Goal: Communication & Community: Answer question/provide support

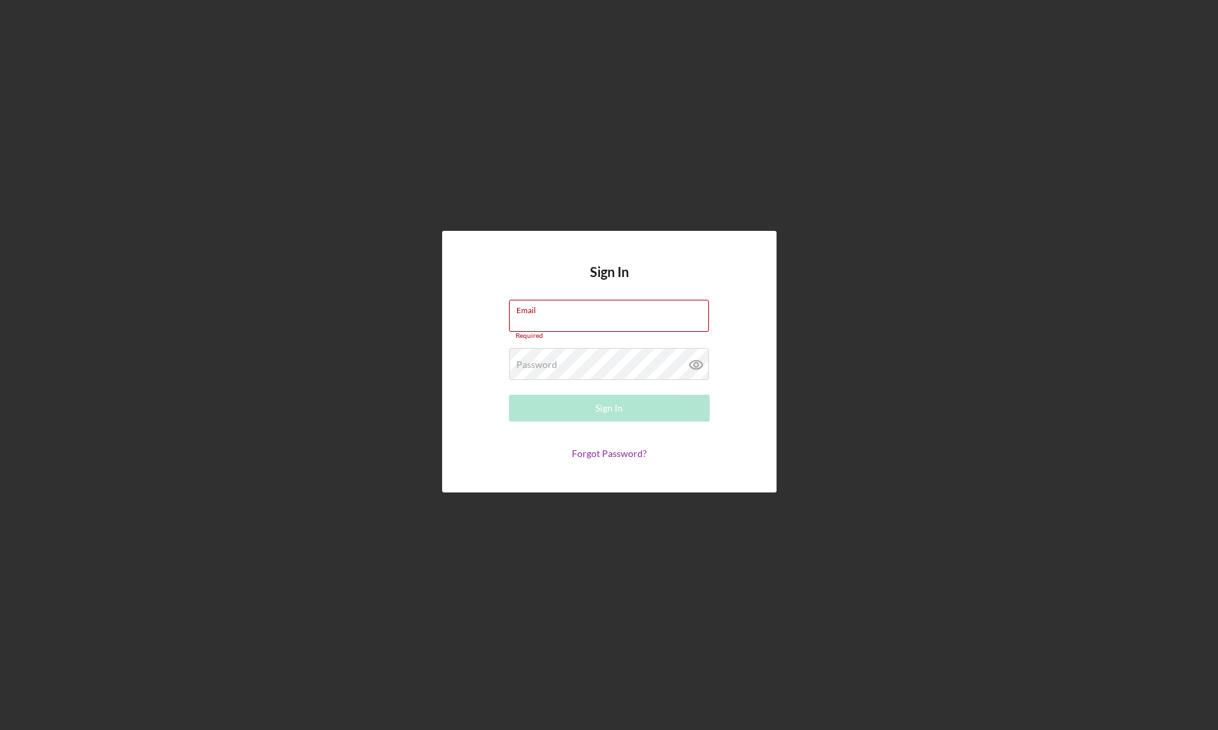
type input "[EMAIL_ADDRESS][DOMAIN_NAME]"
click at [564, 510] on div "Sign In Email [EMAIL_ADDRESS][DOMAIN_NAME] Required Password Required Sign In F…" at bounding box center [609, 361] width 1205 height 723
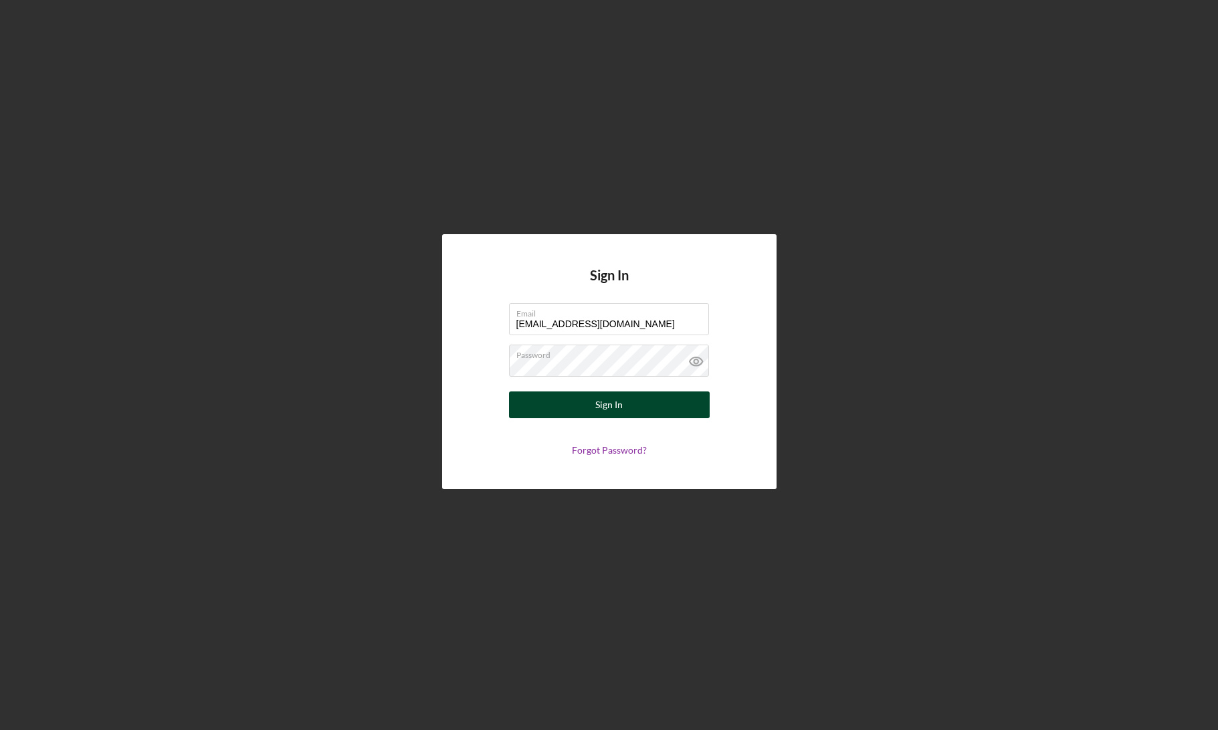
click at [590, 411] on button "Sign In" at bounding box center [609, 404] width 201 height 27
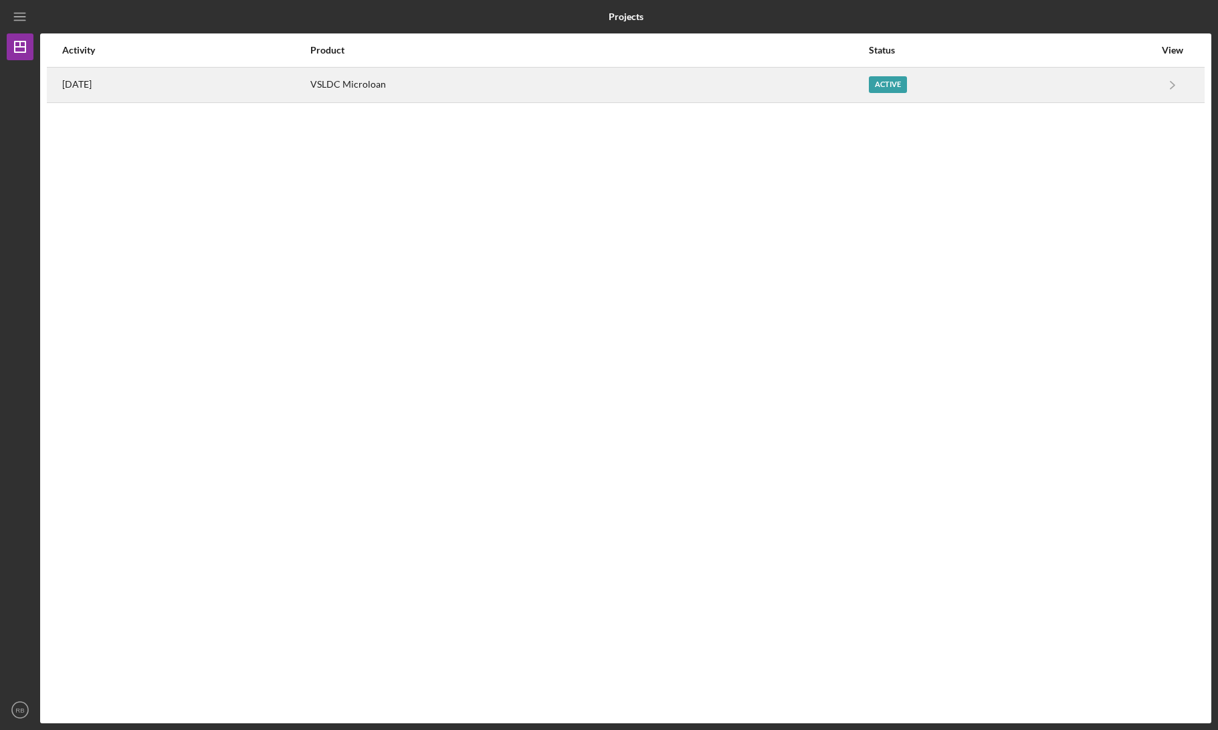
click at [970, 92] on div "Active" at bounding box center [1012, 84] width 286 height 33
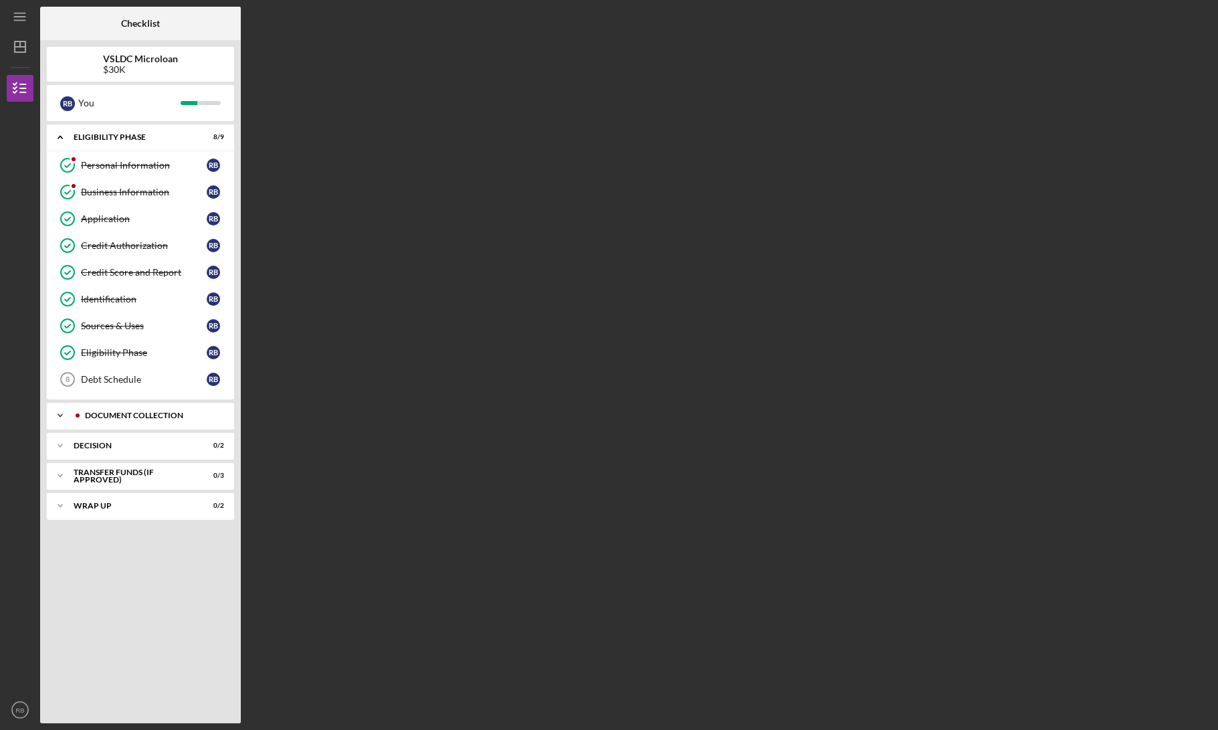
click at [132, 413] on div "Document Collection" at bounding box center [151, 415] width 132 height 8
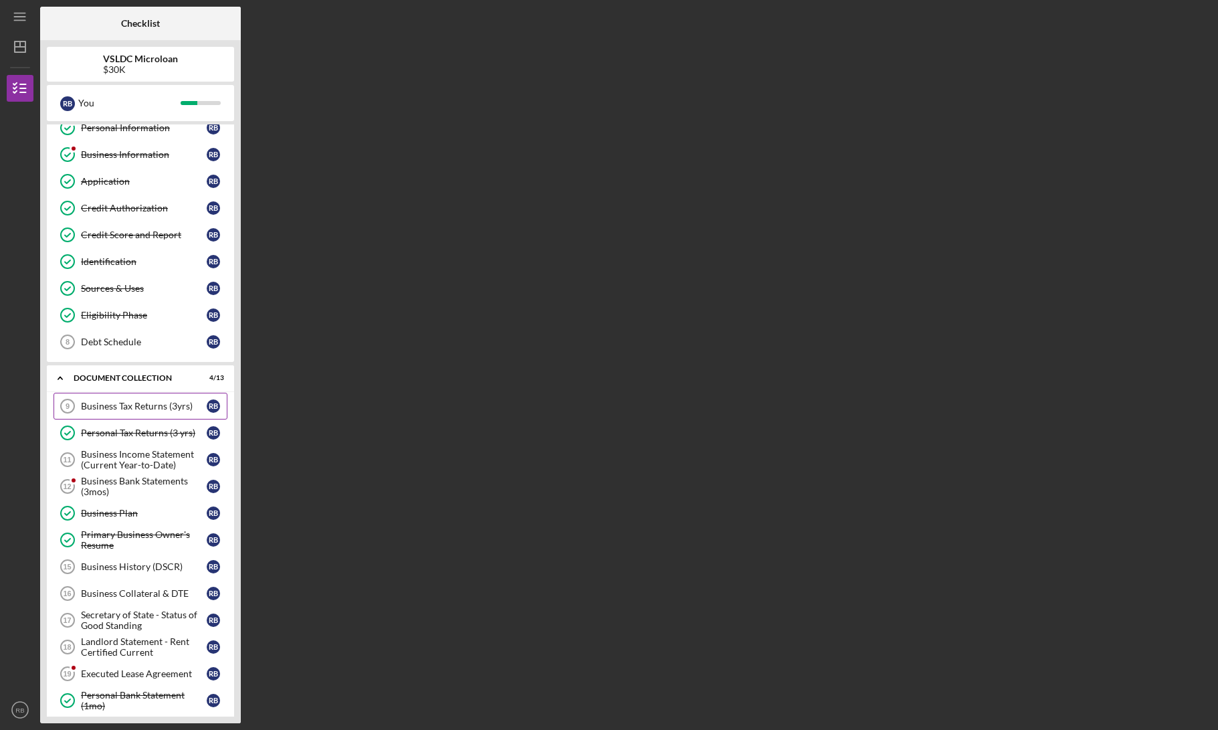
scroll to position [118, 0]
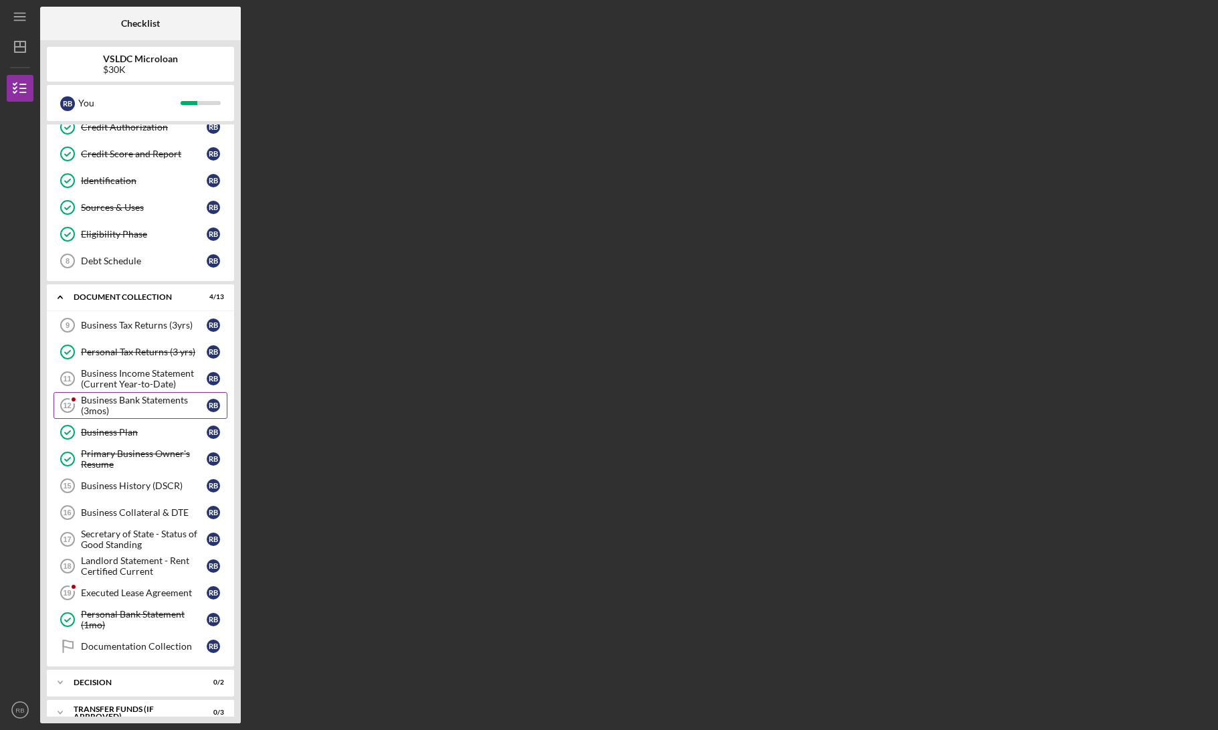
click at [131, 408] on div "Business Bank Statements (3mos)" at bounding box center [144, 405] width 126 height 21
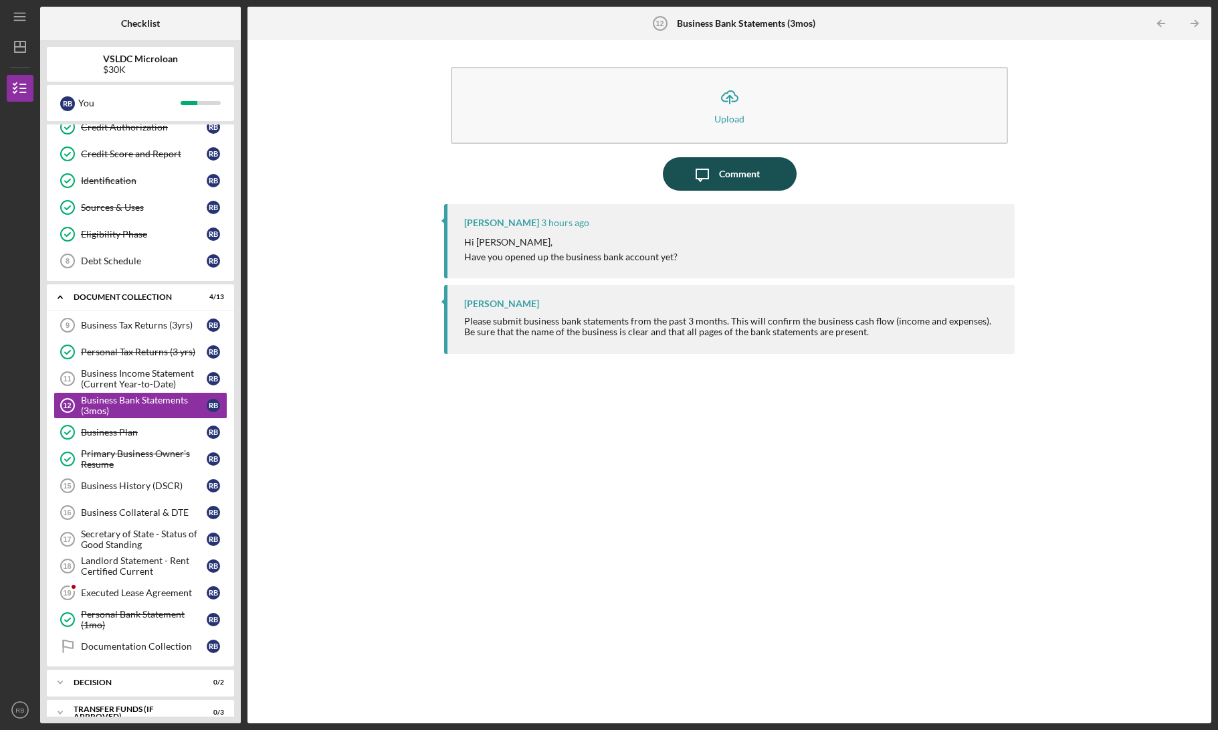
click at [745, 179] on div "Comment" at bounding box center [739, 173] width 41 height 33
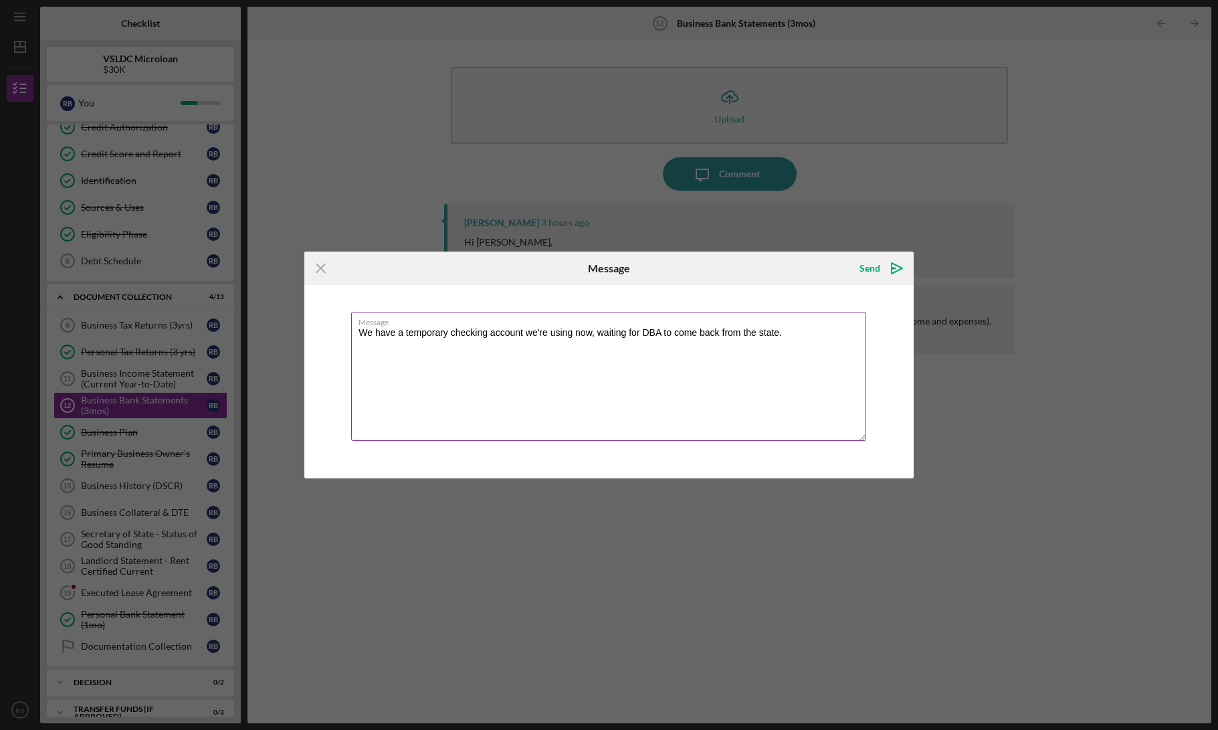
click at [660, 334] on textarea "We have a temporary checking account we're using now, waiting for DBA to come b…" at bounding box center [608, 376] width 515 height 129
click at [828, 327] on textarea "We have a temporary checking account we're using now, waiting for DBA paperwork…" at bounding box center [608, 376] width 515 height 129
click at [777, 349] on textarea "We have a temporary checking account we're using now, waiting for DBA paperwork…" at bounding box center [608, 376] width 515 height 129
click at [824, 337] on textarea "We have a temporary checking account we're using now, waiting for DBA paperwork…" at bounding box center [608, 376] width 515 height 129
click at [841, 334] on textarea "We have a temporary checking account we're using now, waiting for DBA paperwork…" at bounding box center [608, 376] width 515 height 129
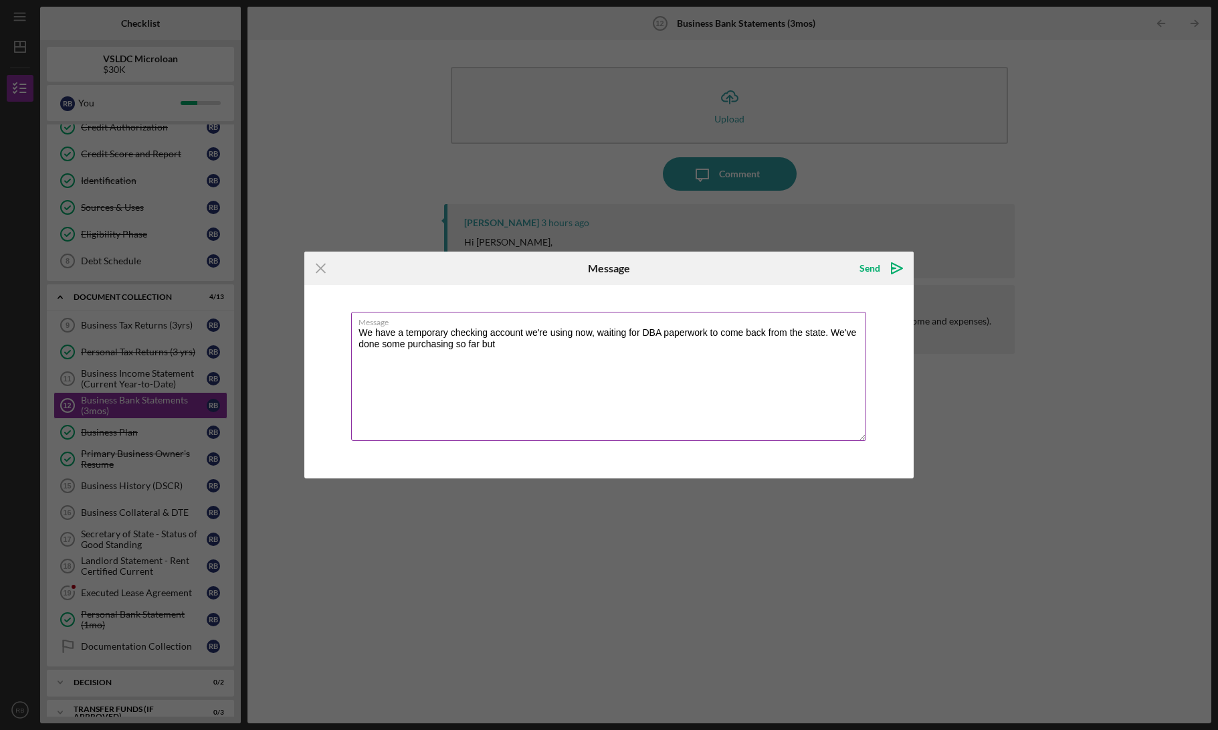
click at [484, 334] on textarea "We have a temporary checking account we're using now, waiting for DBA paperwork…" at bounding box center [608, 376] width 515 height 129
click at [486, 333] on textarea "We have a temporary checking account we're using now, waiting for DBA paperwork…" at bounding box center [608, 376] width 515 height 129
click at [454, 335] on textarea "We have a temporary checking account we're using now, waiting for DBA paperwork…" at bounding box center [608, 376] width 515 height 129
click at [631, 330] on textarea "We have a temporary personal checking account we're using now, waiting for DBA …" at bounding box center [608, 376] width 515 height 129
click at [690, 335] on textarea "We have a temporary personal checking account we're using with [PERSON_NAME] Fa…" at bounding box center [608, 376] width 515 height 129
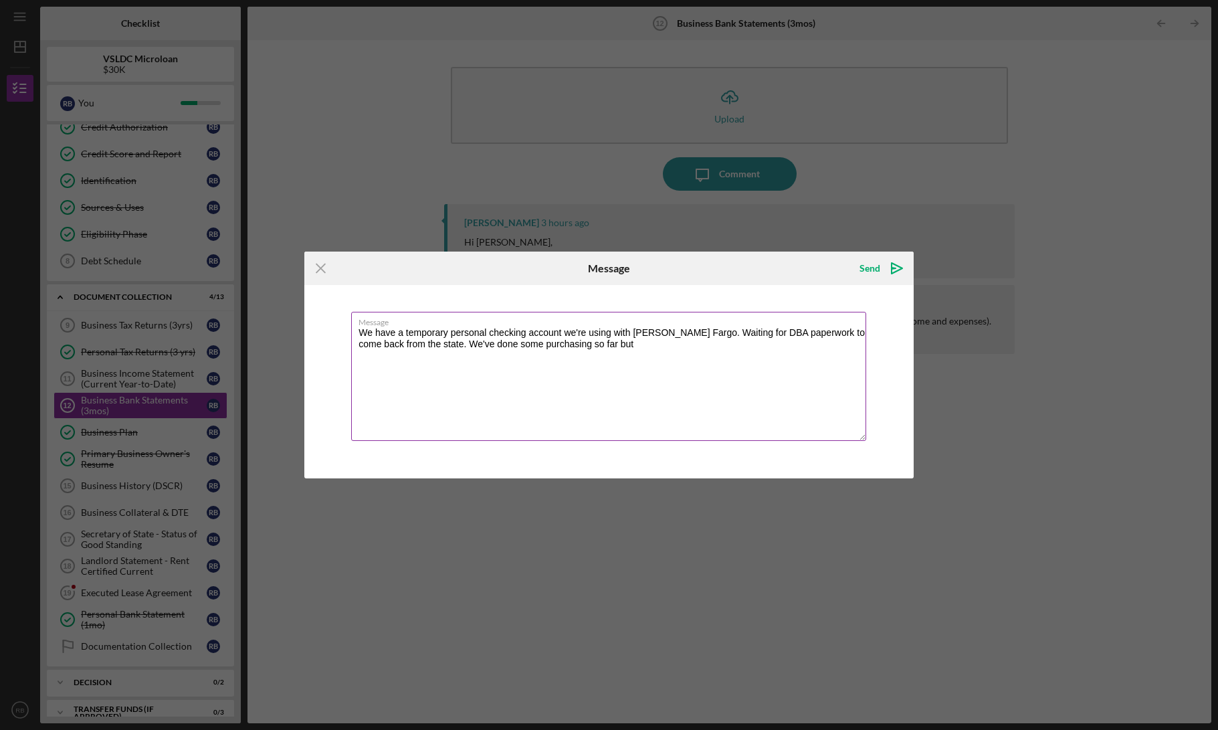
click at [421, 344] on textarea "We have a temporary personal checking account we're using with [PERSON_NAME] Fa…" at bounding box center [608, 376] width 515 height 129
click at [732, 355] on textarea "We have a temporary personal checking account we're using with [PERSON_NAME] Fa…" at bounding box center [608, 376] width 515 height 129
click at [746, 346] on textarea "We have a temporary personal checking account we're using with [PERSON_NAME] Fa…" at bounding box center [608, 376] width 515 height 129
type textarea "We have a temporary personal checking account we're using with [PERSON_NAME] Fa…"
click at [882, 274] on icon "Icon/icon-invite-send" at bounding box center [896, 267] width 33 height 33
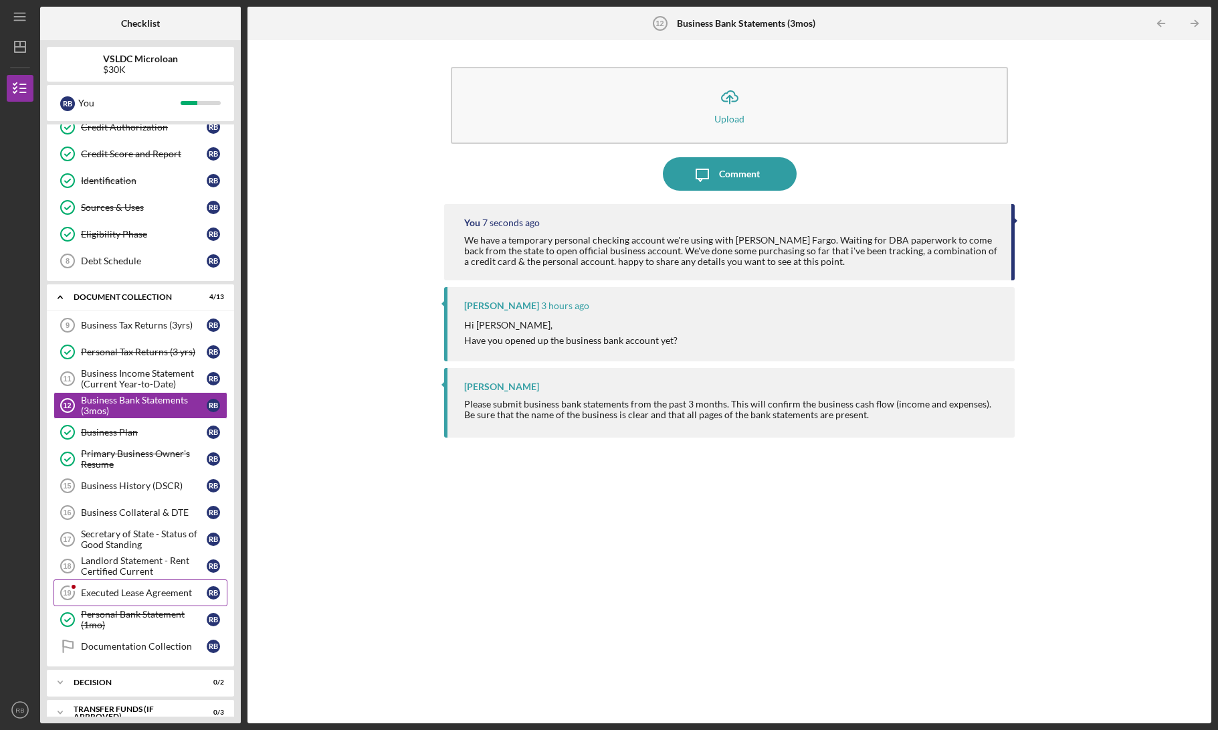
click at [157, 598] on link "Executed Lease Agreement 19 Executed Lease Agreement R B" at bounding box center [141, 592] width 174 height 27
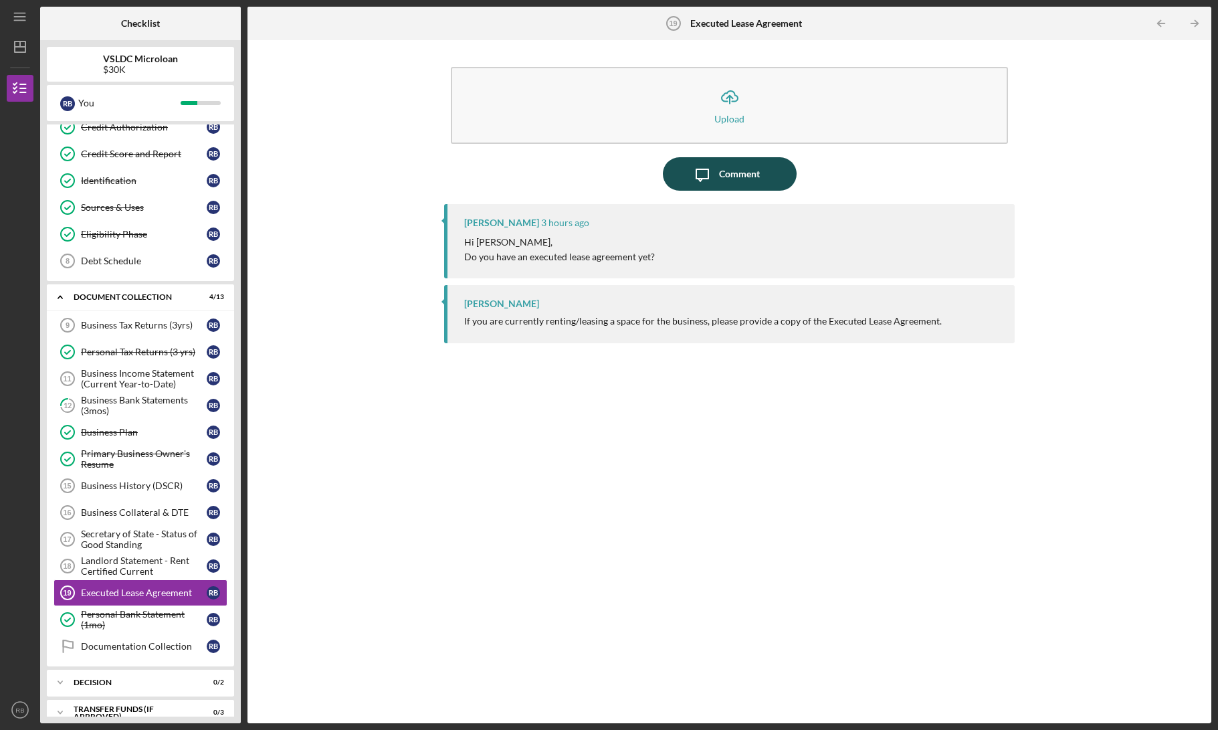
click at [723, 177] on div "Comment" at bounding box center [739, 173] width 41 height 33
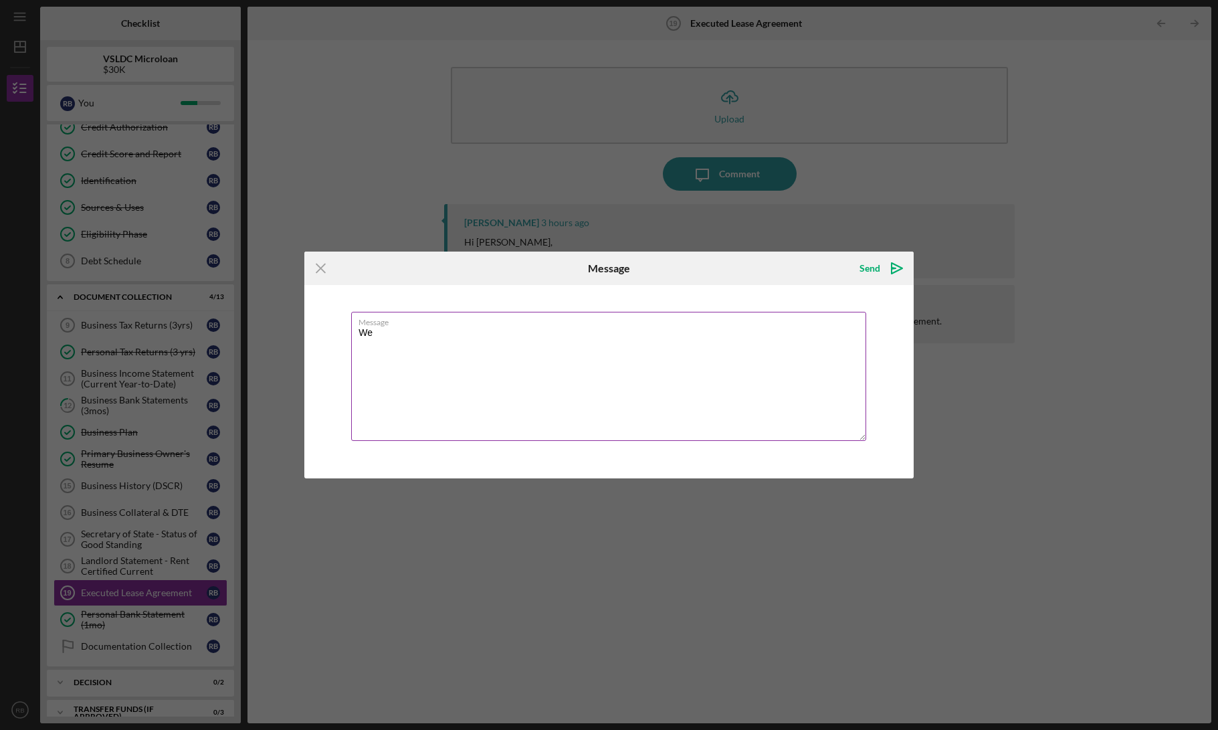
type textarea "WeI"
type textarea "It's being drafted as we speak, should have it this week."
click at [872, 273] on div "Send" at bounding box center [869, 268] width 21 height 27
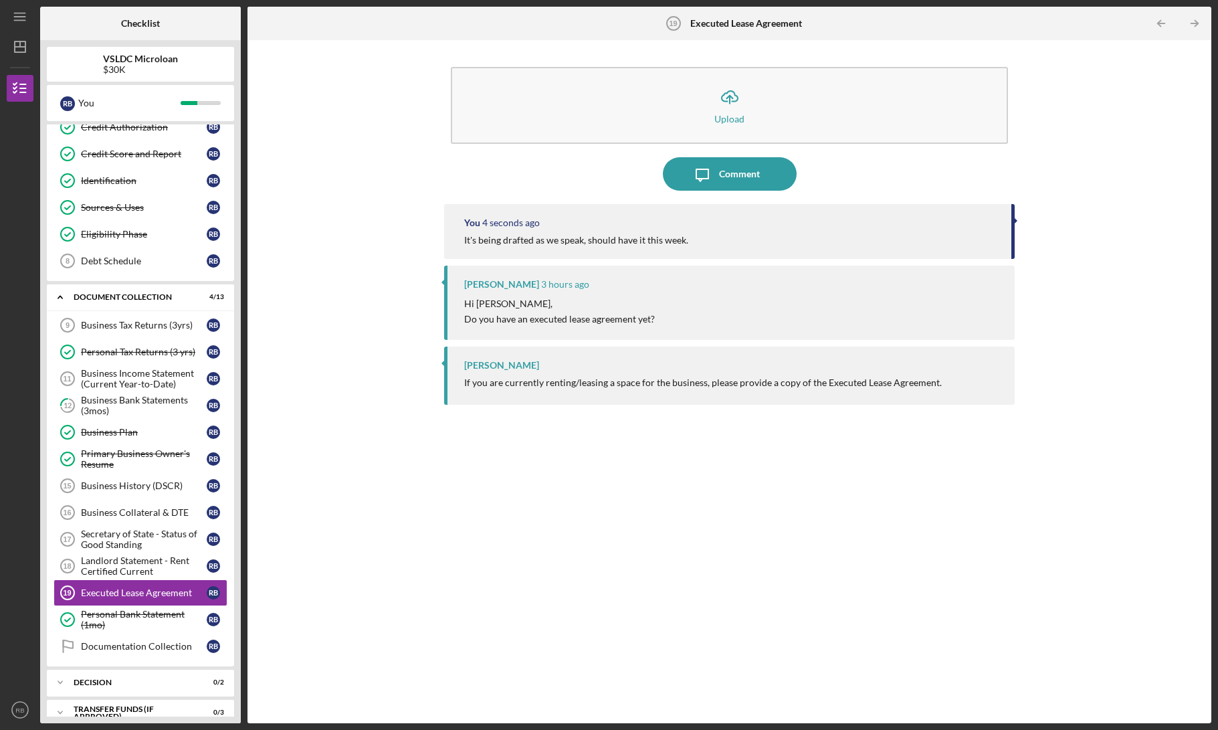
click at [373, 385] on div "Icon/Upload Upload Icon/Message Comment You 4 seconds ago It's being drafted as…" at bounding box center [729, 382] width 950 height 670
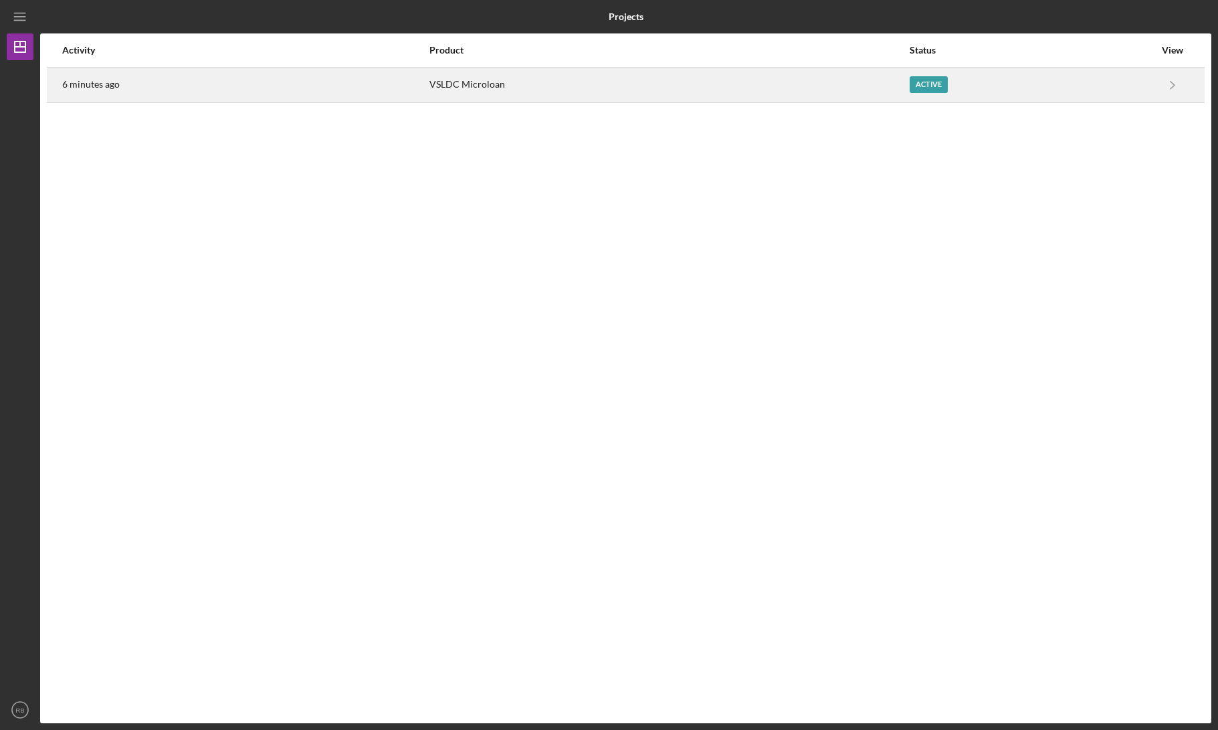
click at [90, 80] on time "6 minutes ago" at bounding box center [91, 84] width 58 height 11
